Goal: Check status: Check status

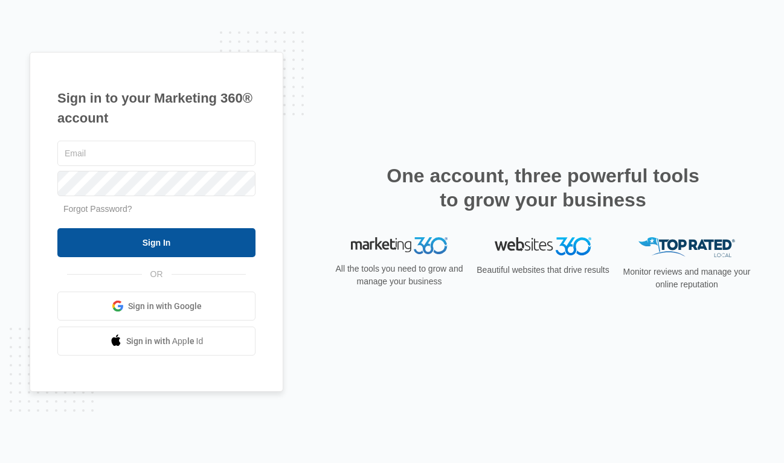
type input "[PERSON_NAME][EMAIL_ADDRESS][DOMAIN_NAME]"
click at [139, 240] on input "Sign In" at bounding box center [156, 242] width 198 height 29
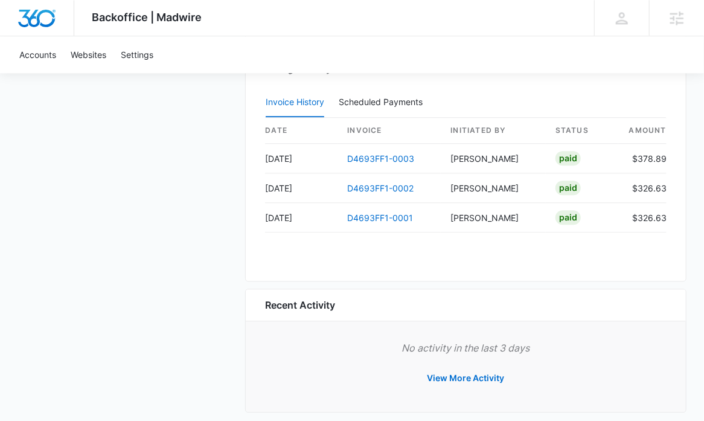
scroll to position [1208, 0]
click at [364, 155] on link "D4693FF1-0003" at bounding box center [380, 158] width 67 height 10
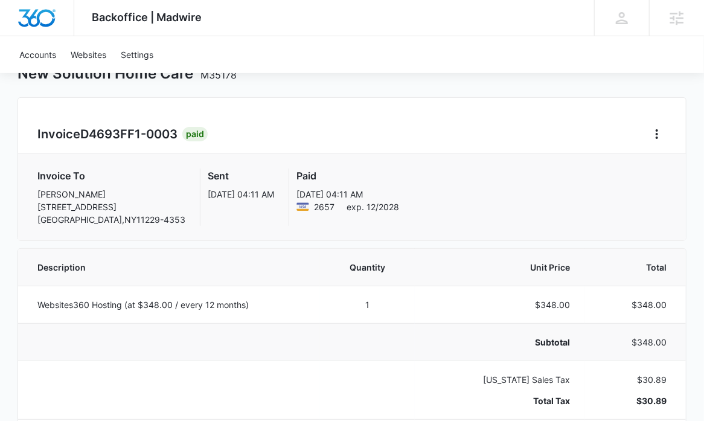
scroll to position [164, 0]
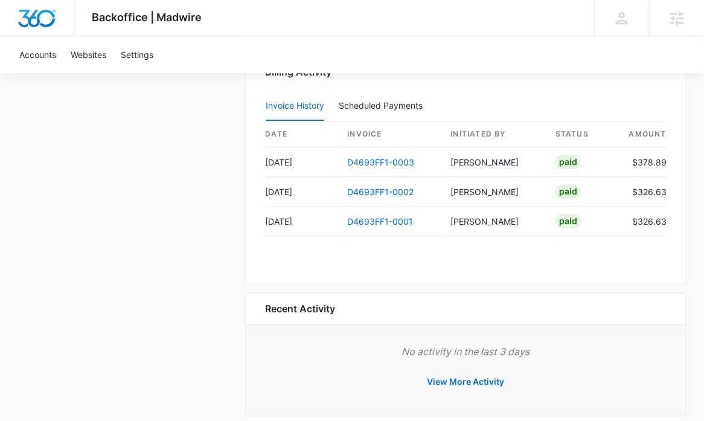
scroll to position [1208, 0]
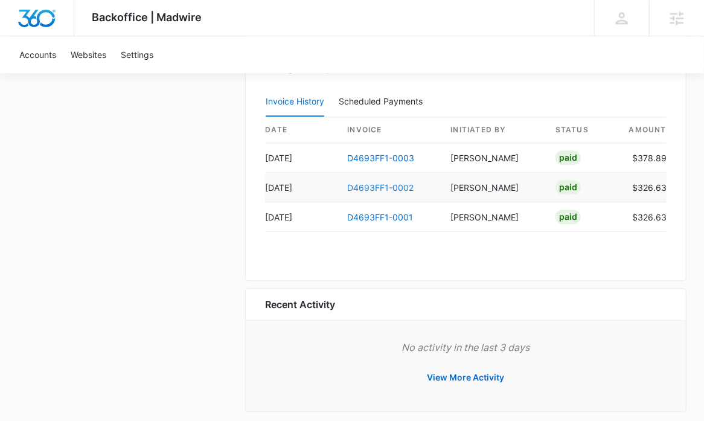
click at [364, 182] on link "D4693FF1-0002" at bounding box center [380, 187] width 66 height 10
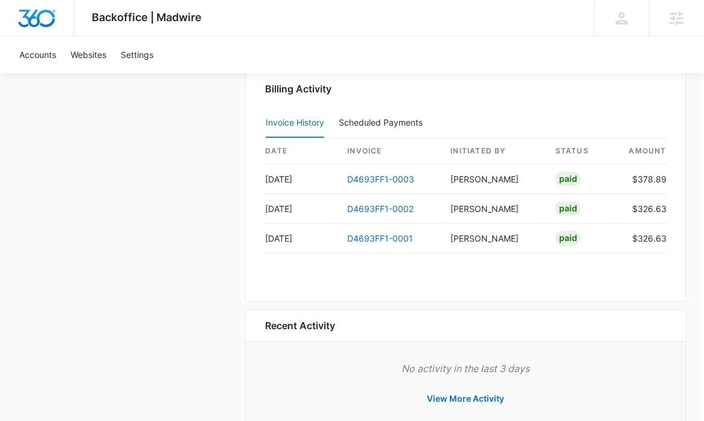
scroll to position [1220, 0]
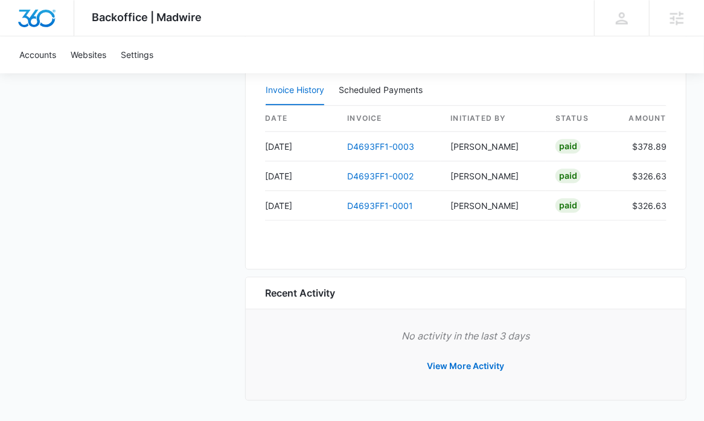
click at [510, 298] on div "Recent Activity" at bounding box center [465, 293] width 401 height 14
click at [254, 173] on div "Billing Activity Invoice History Scheduled Payments 0 date invoice Initiated By…" at bounding box center [465, 146] width 441 height 248
click at [320, 329] on p "No activity in the last 3 days" at bounding box center [465, 336] width 401 height 14
click at [393, 144] on link "D4693FF1-0003" at bounding box center [380, 146] width 67 height 10
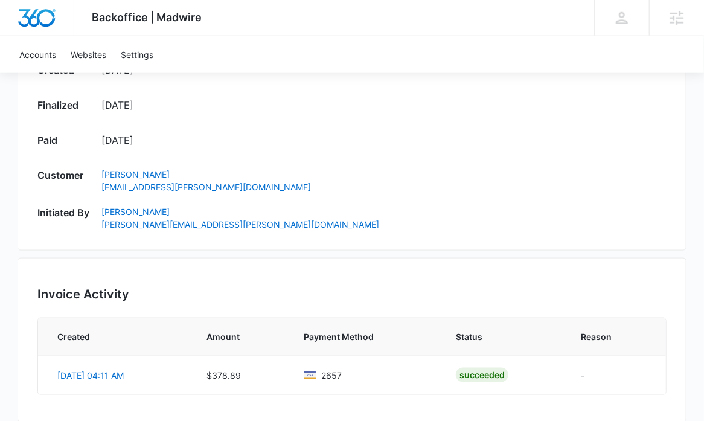
scroll to position [549, 0]
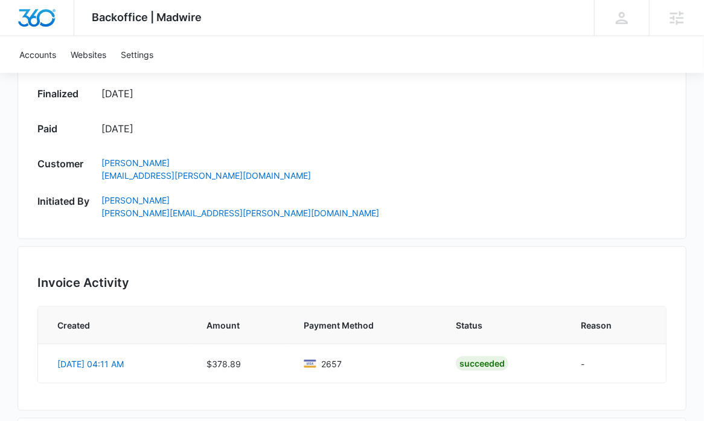
click at [301, 57] on div "Accounts Websites Settings" at bounding box center [352, 54] width 680 height 37
click at [343, 118] on div "Created [DATE] Finalized [DATE] Paid [DATE] Customer [PERSON_NAME] [PERSON_NAME…" at bounding box center [351, 135] width 629 height 168
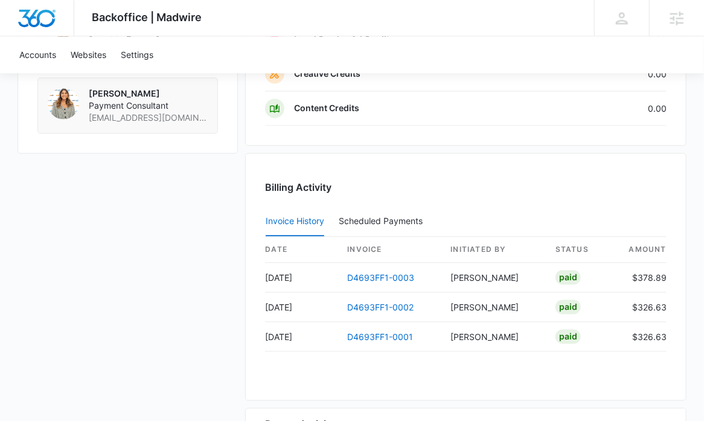
scroll to position [1153, 0]
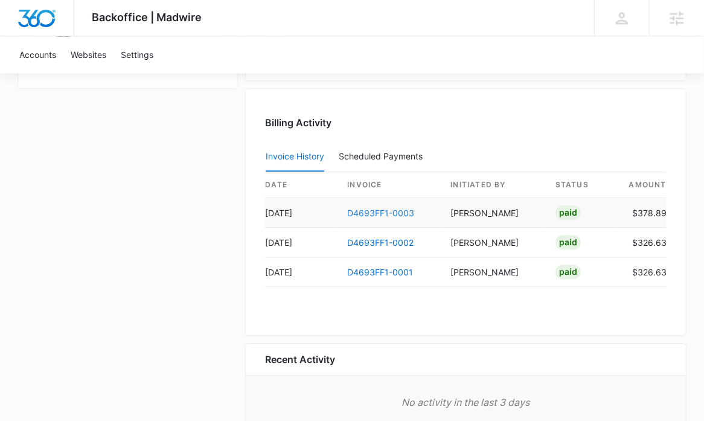
click at [385, 210] on link "D4693FF1-0003" at bounding box center [380, 213] width 67 height 10
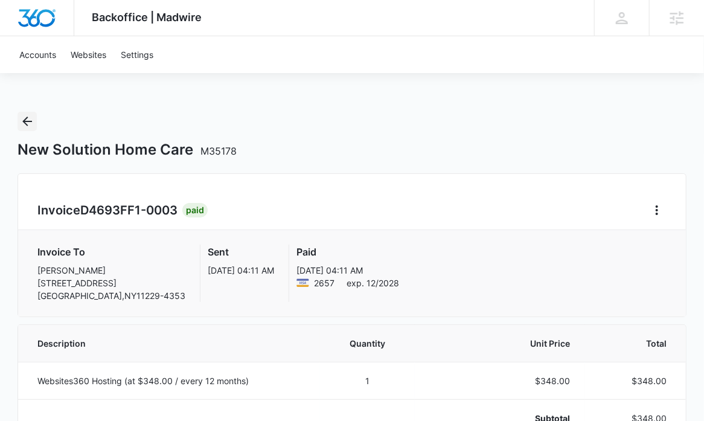
click at [24, 121] on icon "Back" at bounding box center [27, 122] width 10 height 10
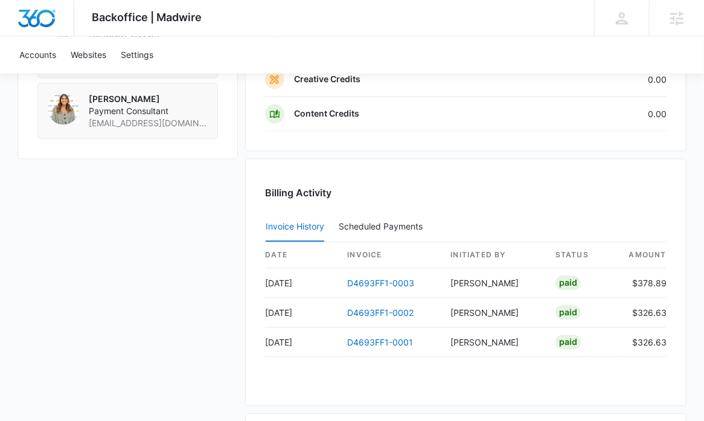
scroll to position [1043, 0]
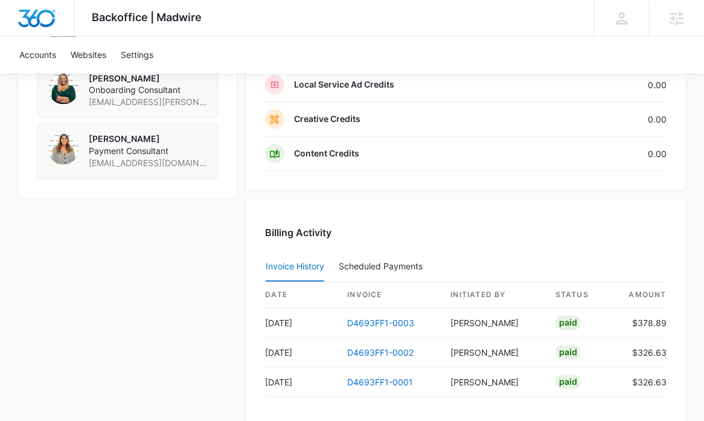
drag, startPoint x: 92, startPoint y: 324, endPoint x: 112, endPoint y: 324, distance: 19.9
